Goal: Download file/media

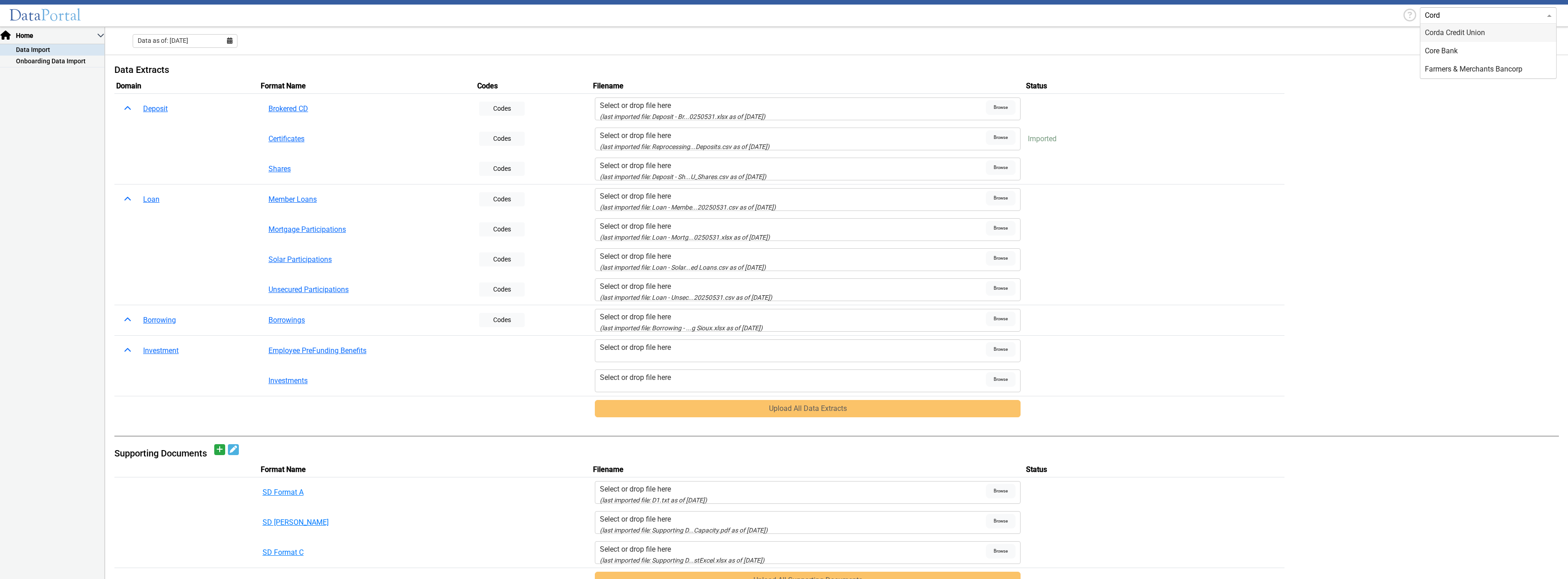
type input "Corda"
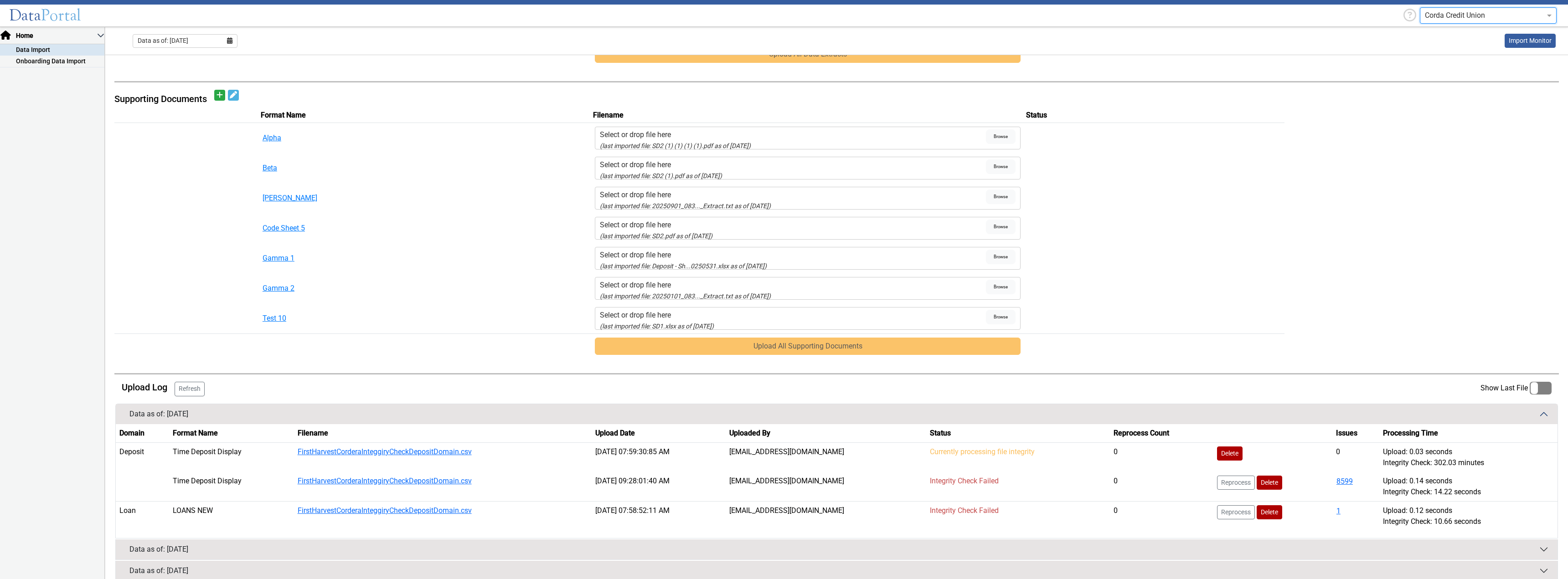
scroll to position [416, 0]
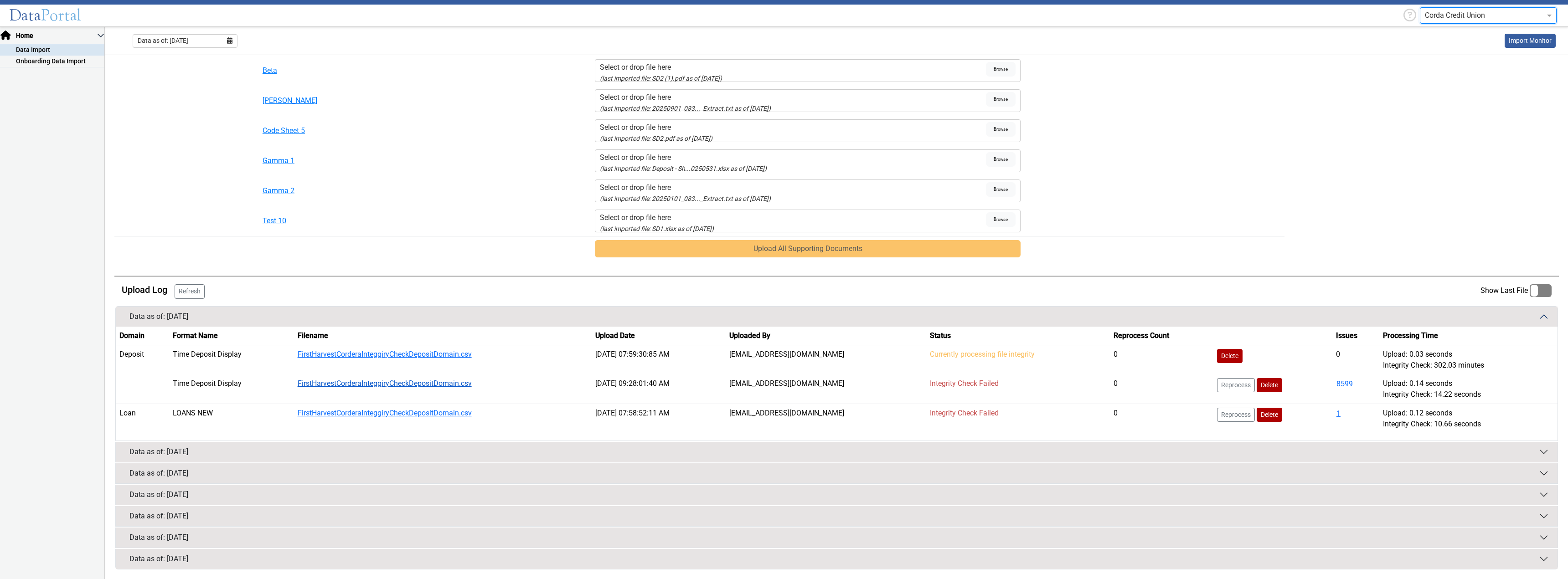
click at [441, 385] on link "FirstHarvestCorderaInteggiryCheckDepositDomain.csv" at bounding box center [385, 383] width 174 height 9
click at [1341, 382] on button "8599" at bounding box center [1344, 384] width 17 height 12
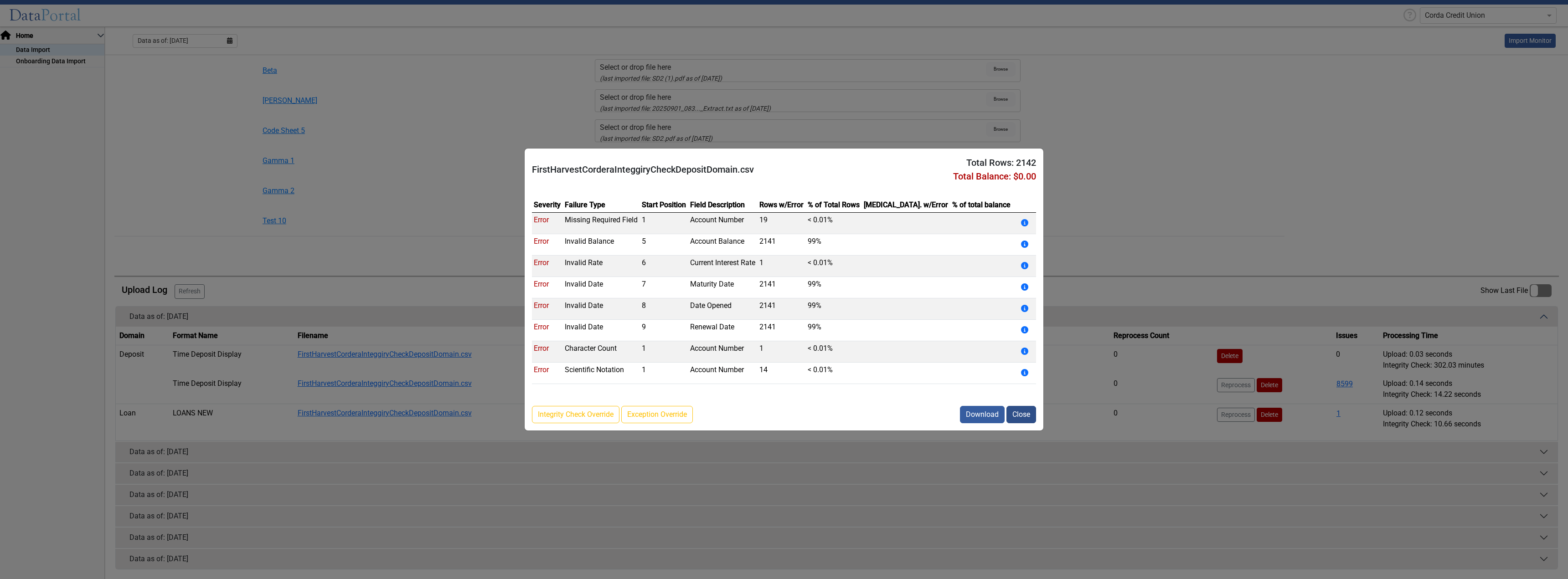
click at [1017, 414] on button "Close" at bounding box center [1021, 414] width 30 height 17
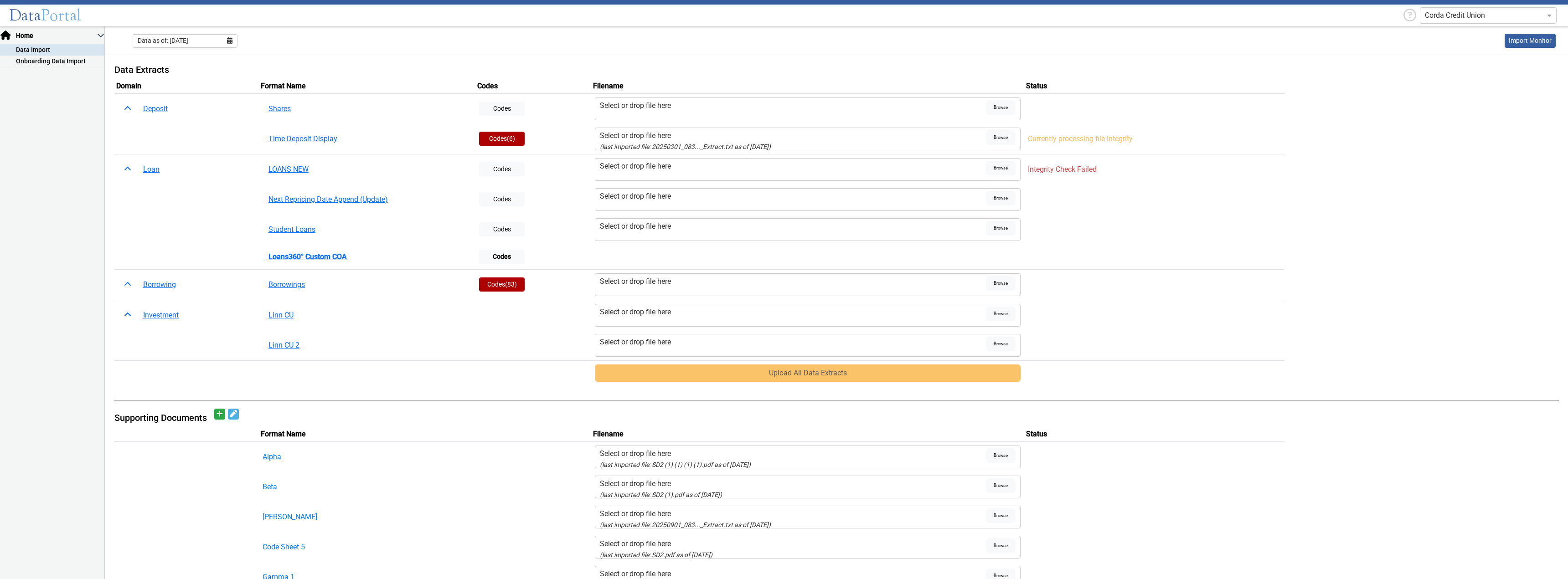
click at [229, 41] on icon at bounding box center [229, 40] width 5 height 6
click at [185, 133] on button "Aug" at bounding box center [185, 133] width 29 height 15
click at [444, 42] on div "Data as of: [DATE] Import Monitor" at bounding box center [836, 41] width 1463 height 23
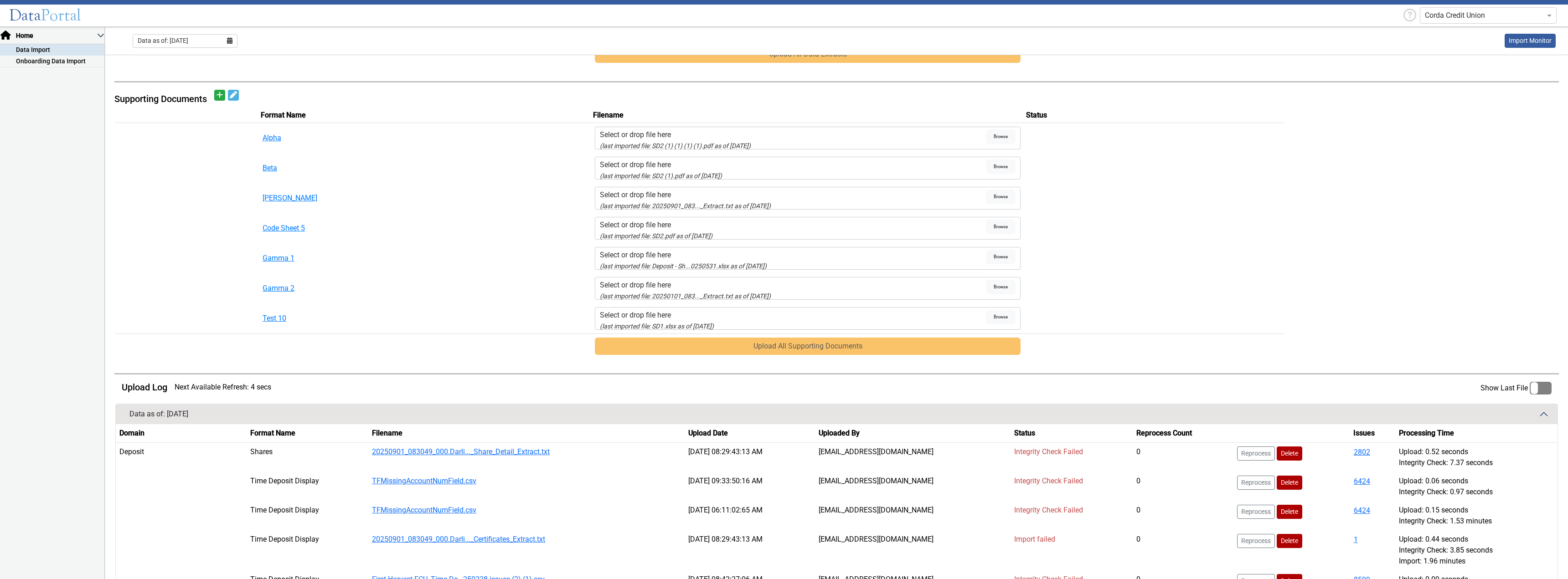
scroll to position [547, 0]
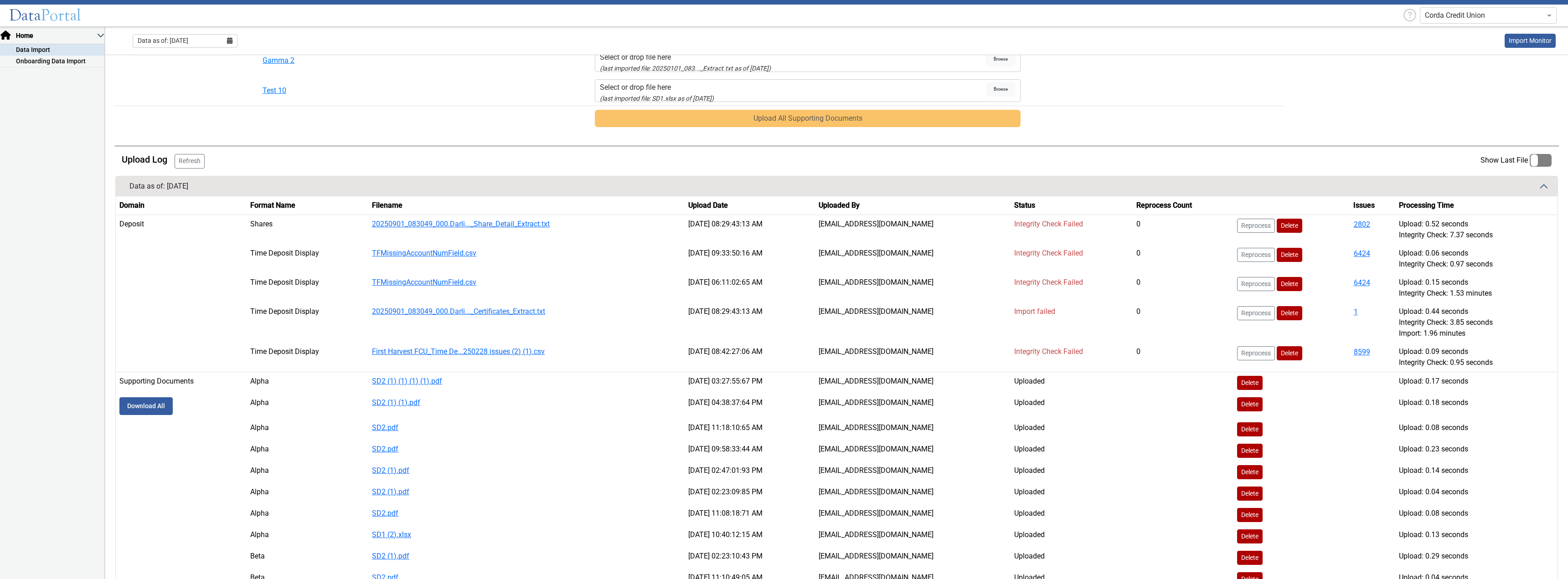
click at [951, 356] on td "[EMAIL_ADDRESS][DOMAIN_NAME]" at bounding box center [913, 357] width 196 height 30
click at [514, 351] on link "First Harvest FCU_Time De...250228 issues (2) (1).csv" at bounding box center [458, 352] width 173 height 9
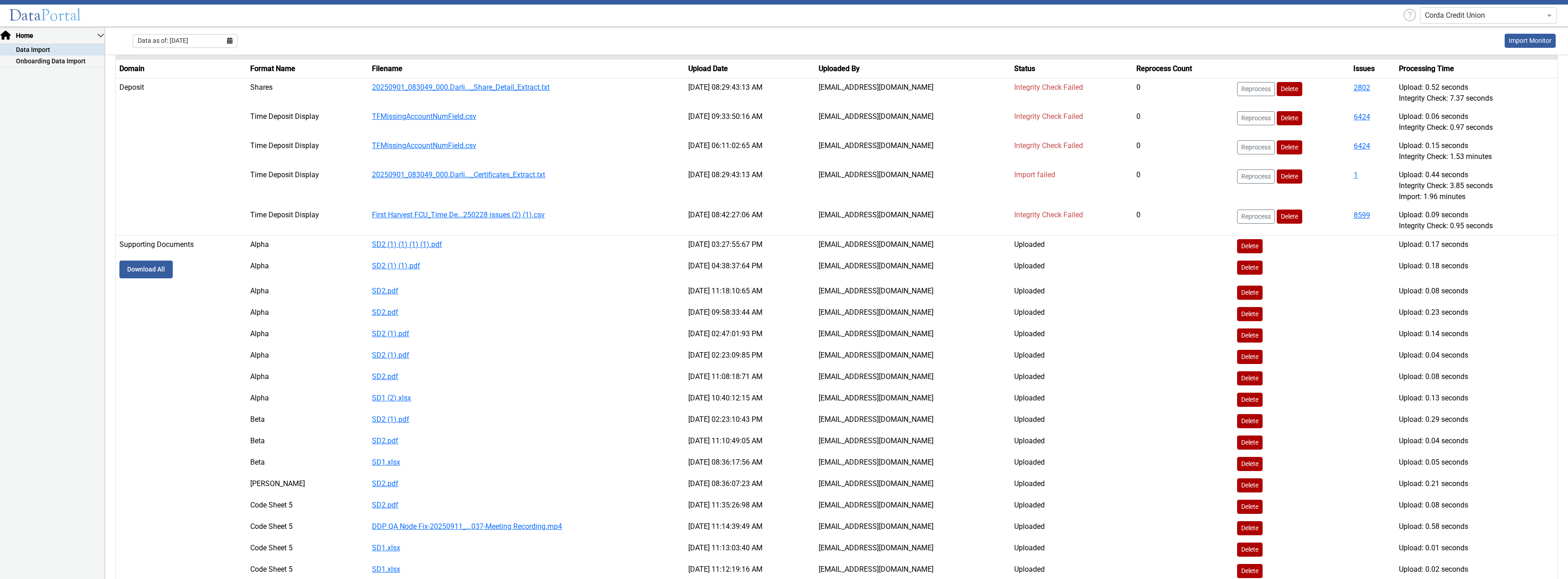
scroll to position [775, 0]
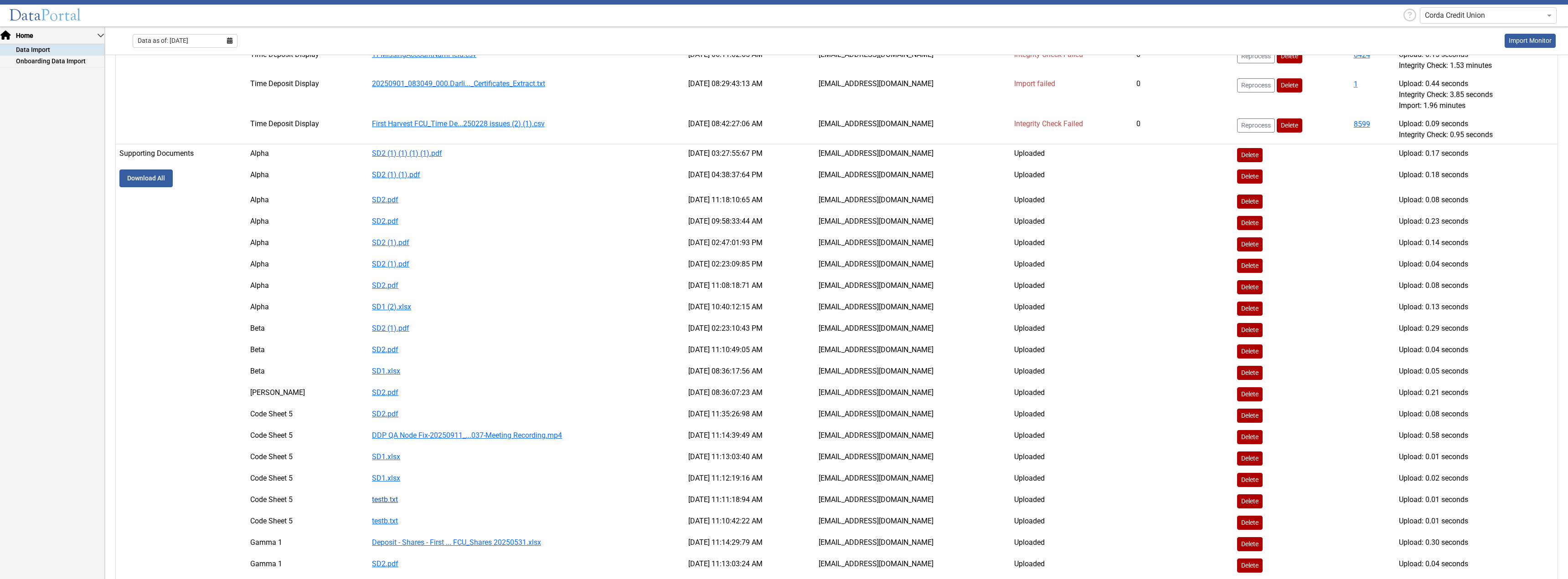
click at [380, 499] on link "testb.txt" at bounding box center [385, 500] width 26 height 9
